Goal: Check status: Check status

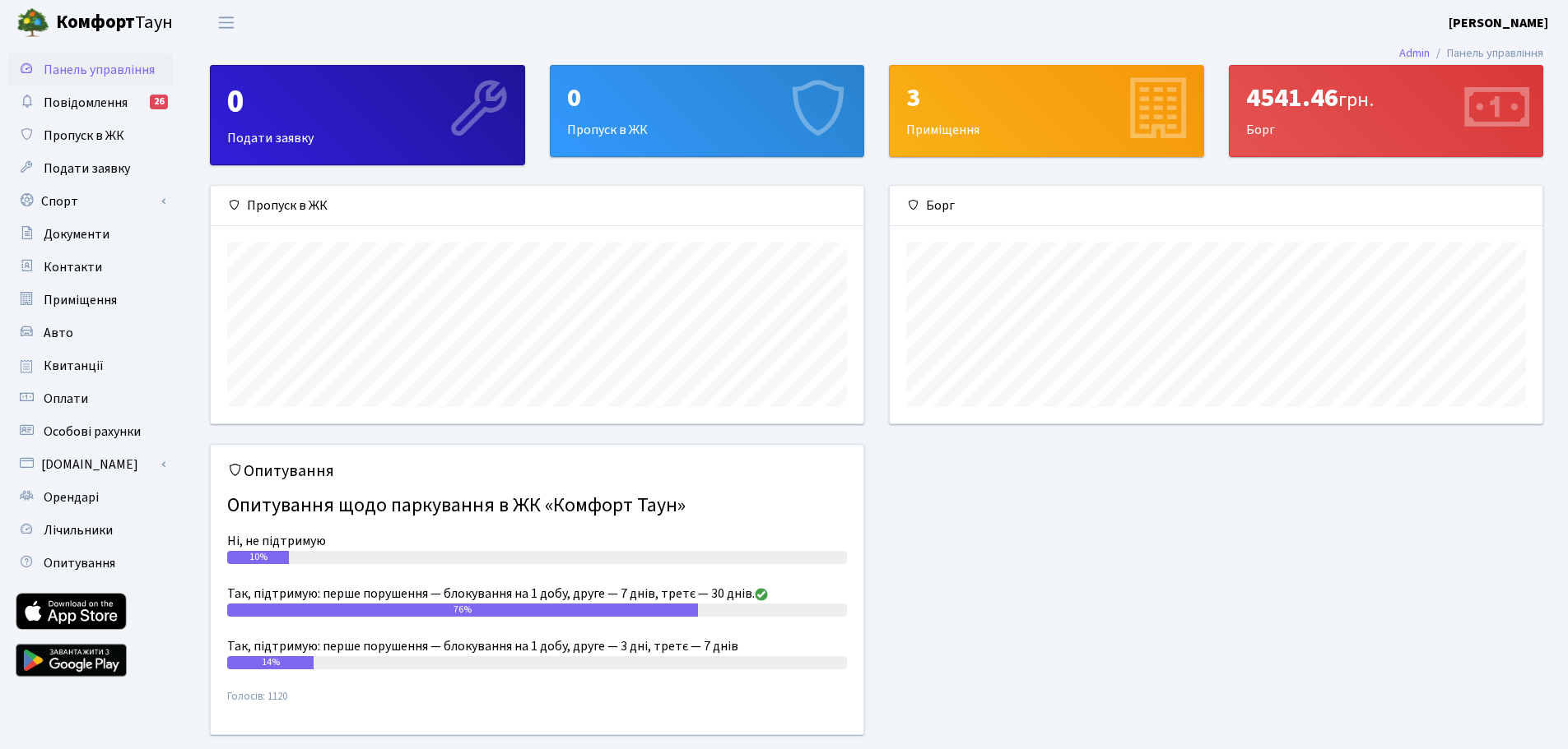
scroll to position [238, 652]
drag, startPoint x: 1401, startPoint y: 95, endPoint x: 1237, endPoint y: 88, distance: 164.1
click at [1237, 88] on div "4541.46 грн. [GEOGRAPHIC_DATA]" at bounding box center [1386, 111] width 314 height 90
click at [1278, 100] on div "4541.46 грн." at bounding box center [1386, 98] width 281 height 31
click at [1051, 583] on div "Опитування Опитування щодо паркування в ЖК «Комфорт Таун» Ні, не підтримую 10% …" at bounding box center [876, 600] width 1358 height 311
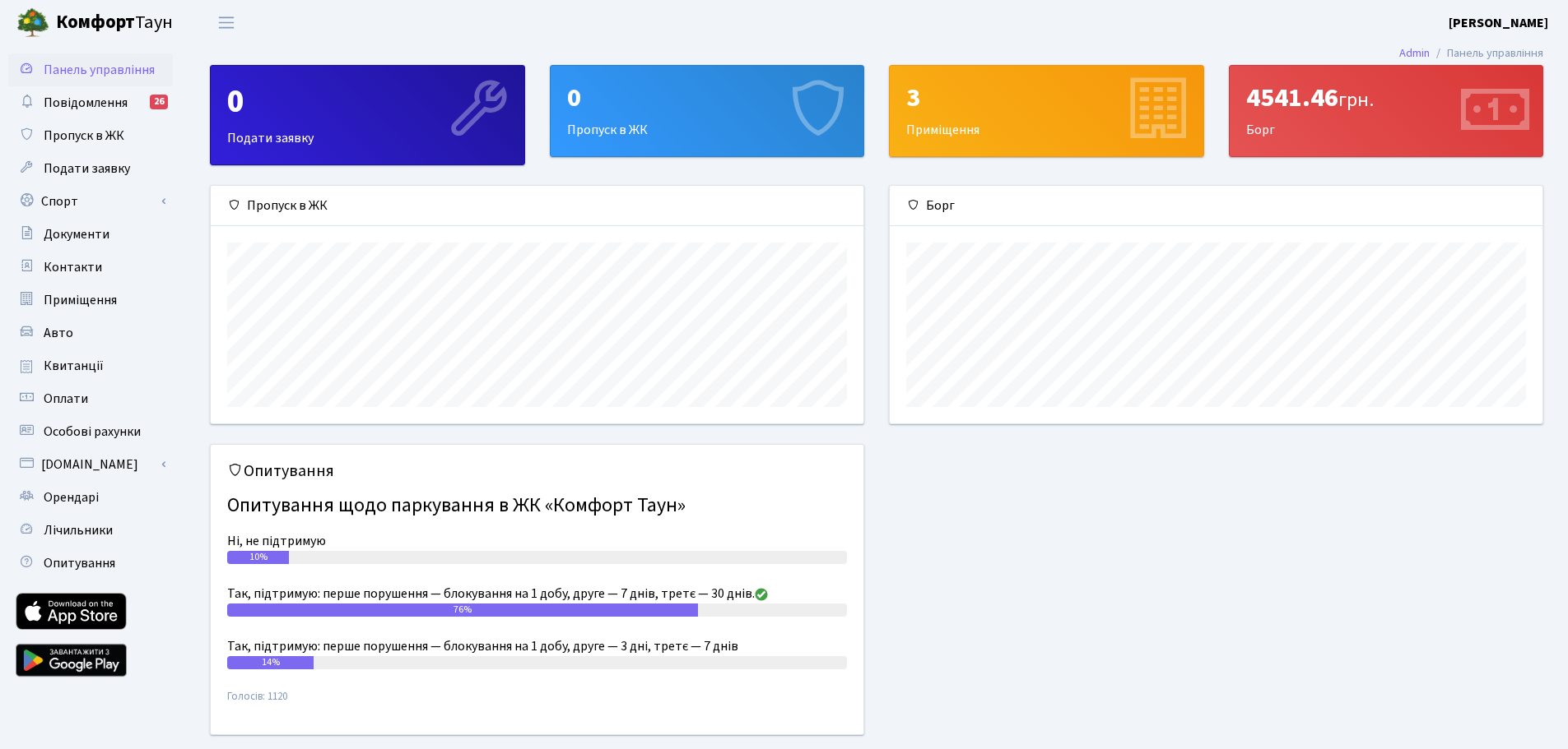
drag, startPoint x: 1247, startPoint y: 94, endPoint x: 1308, endPoint y: 152, distance: 84.2
click at [1308, 152] on div "4541.46 грн. [GEOGRAPHIC_DATA]" at bounding box center [1386, 111] width 314 height 90
click at [1211, 495] on div "Опитування Опитування щодо паркування в ЖК «Комфорт Таун» Ні, не підтримую 10% …" at bounding box center [876, 600] width 1358 height 311
drag, startPoint x: 1251, startPoint y: 88, endPoint x: 1283, endPoint y: 144, distance: 64.5
click at [1283, 144] on div "4541.46 грн. [GEOGRAPHIC_DATA]" at bounding box center [1386, 111] width 314 height 90
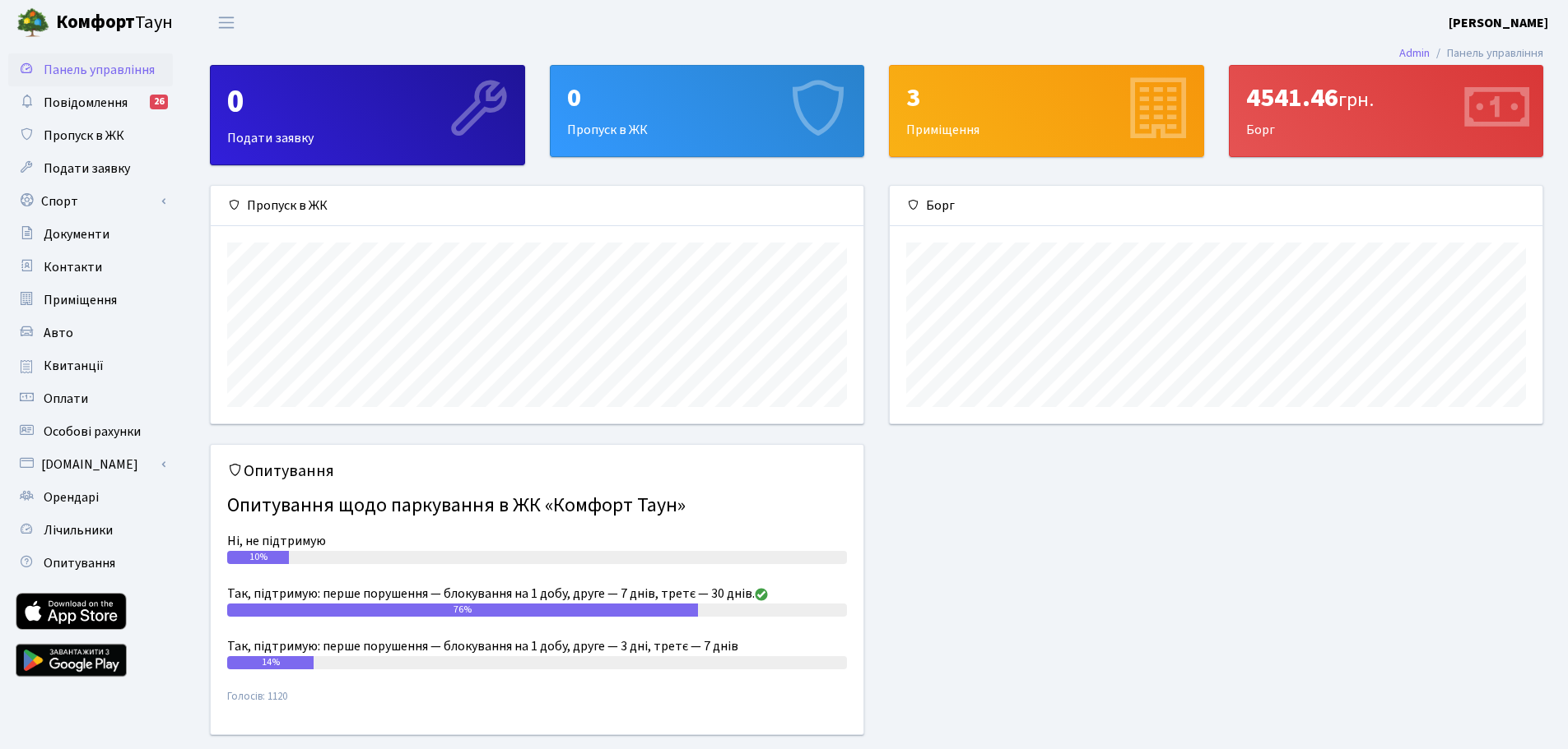
click at [1195, 426] on div "Борг" at bounding box center [1216, 315] width 679 height 259
